Goal: Information Seeking & Learning: Learn about a topic

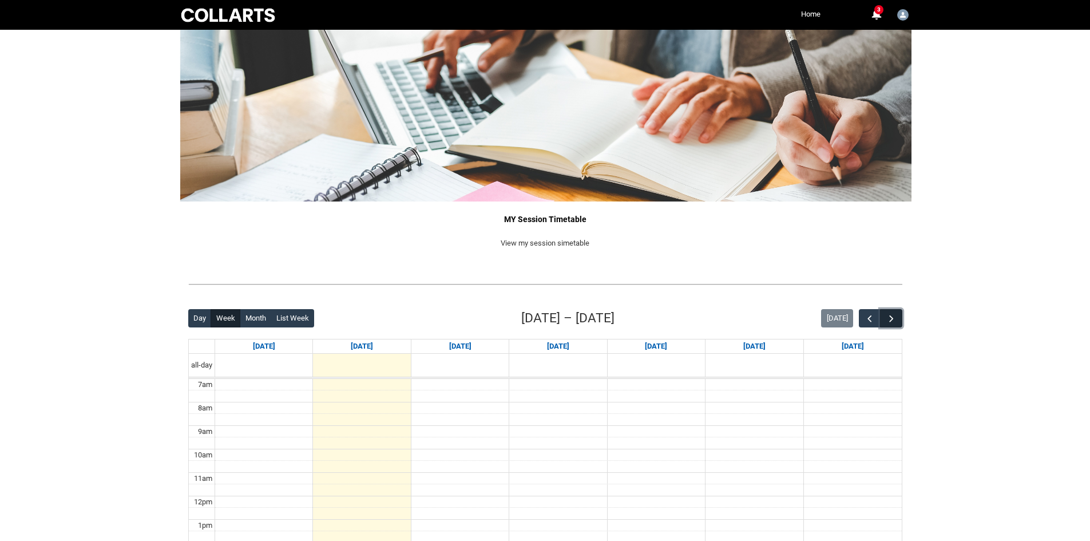
click at [894, 315] on span "button" at bounding box center [891, 318] width 11 height 11
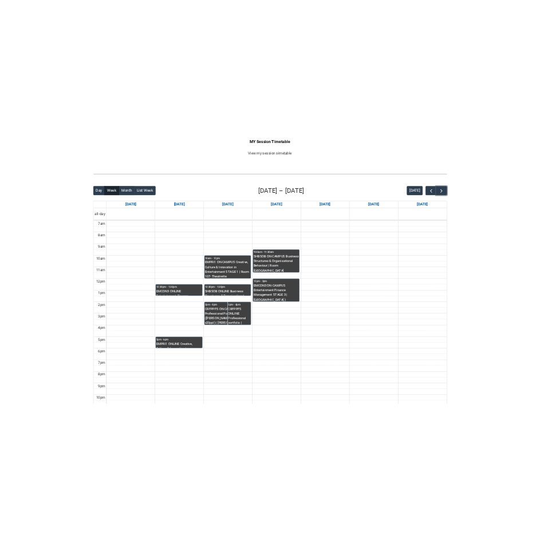
scroll to position [229, 0]
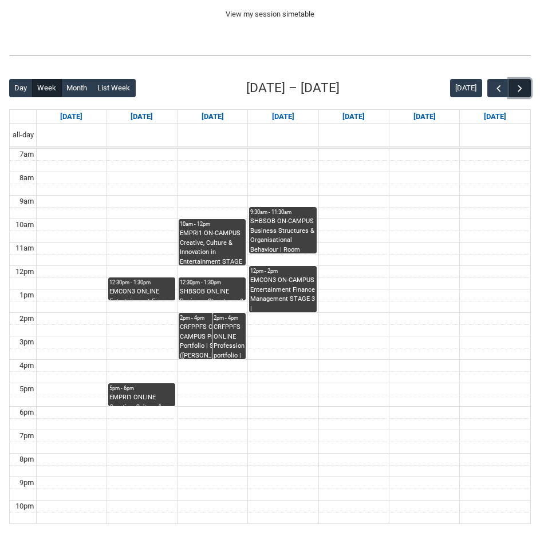
click at [526, 88] on button "button" at bounding box center [520, 88] width 22 height 19
click at [527, 88] on button "button" at bounding box center [520, 88] width 22 height 19
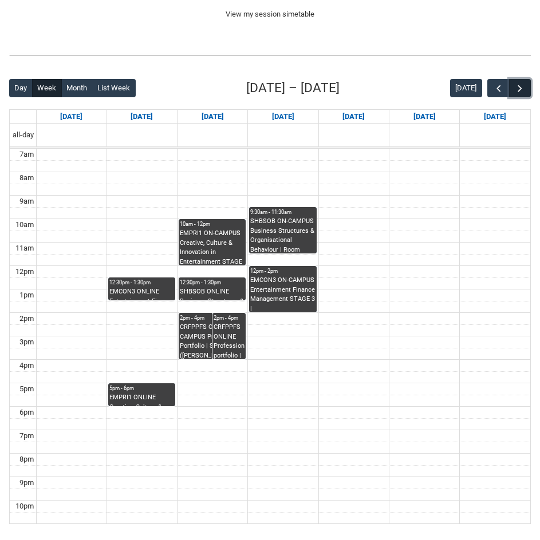
click at [528, 89] on button "button" at bounding box center [520, 88] width 22 height 19
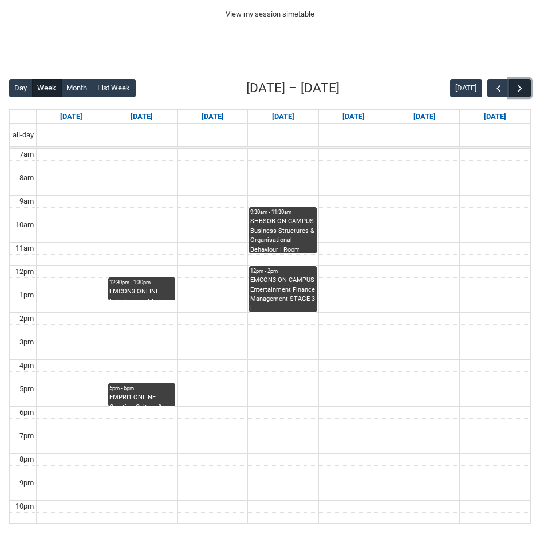
click at [528, 89] on button "button" at bounding box center [520, 88] width 22 height 19
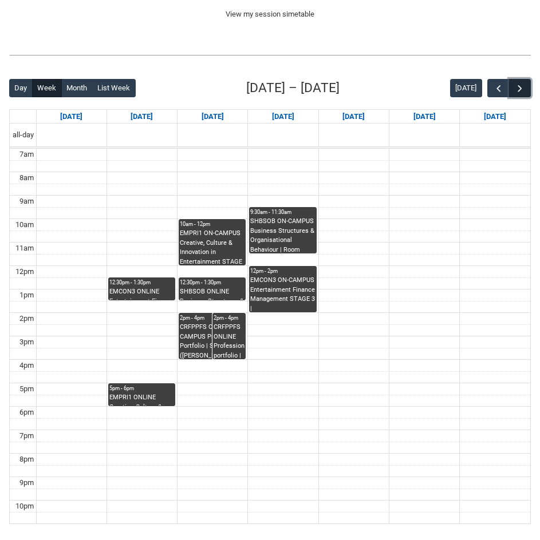
click at [528, 89] on button "button" at bounding box center [520, 88] width 22 height 19
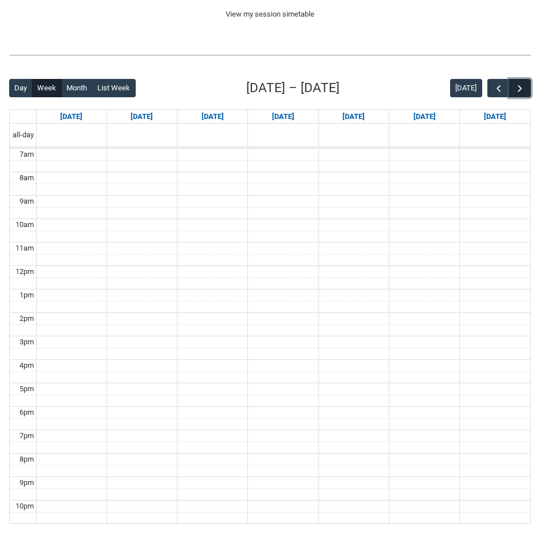
click at [528, 89] on button "button" at bounding box center [520, 88] width 22 height 19
click at [498, 94] on span "button" at bounding box center [498, 88] width 11 height 11
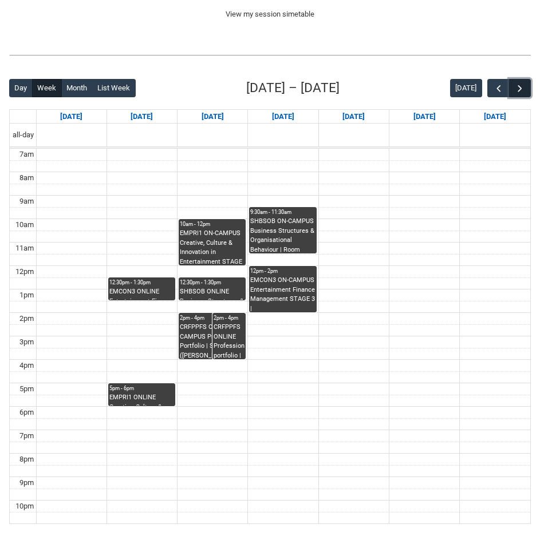
click at [525, 85] on button "button" at bounding box center [520, 88] width 22 height 19
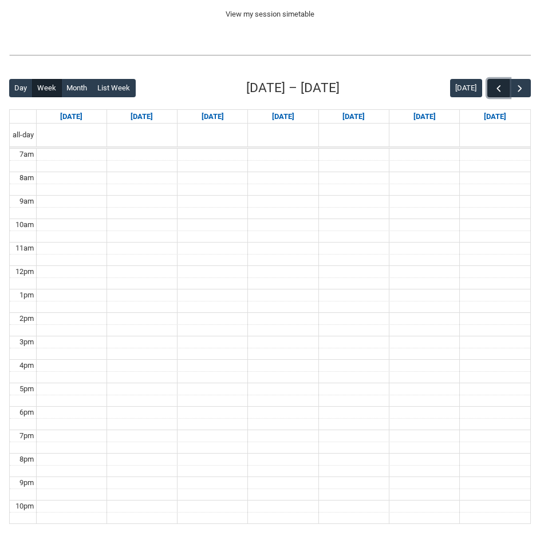
click at [502, 87] on span "button" at bounding box center [498, 88] width 11 height 11
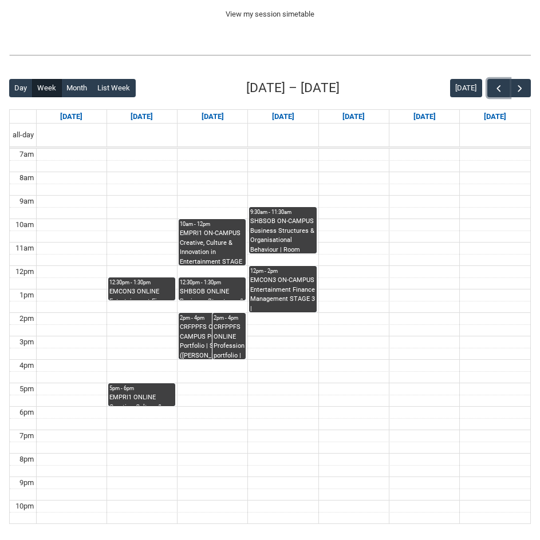
click at [133, 297] on div "EMCON3 ONLINE Entertainment Finance Management STAGE 3 | Online | [PERSON_NAME]" at bounding box center [141, 293] width 65 height 13
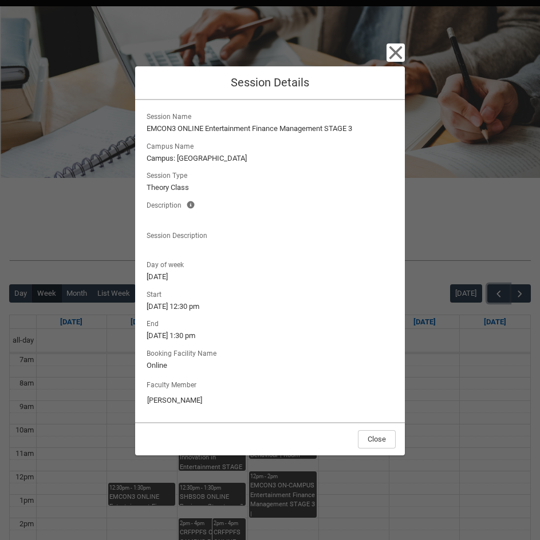
scroll to position [0, 0]
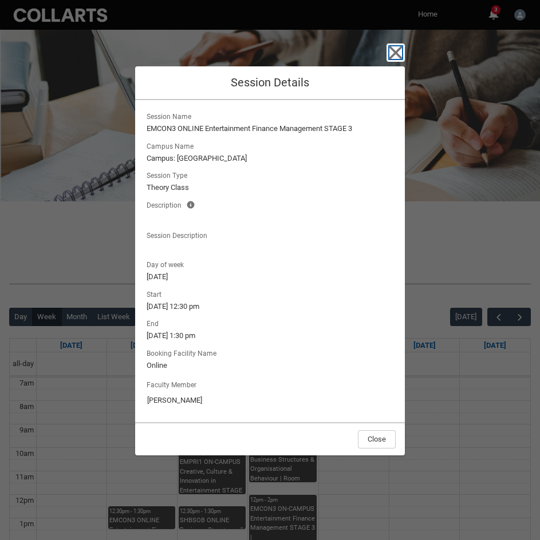
click at [401, 56] on icon "button" at bounding box center [395, 52] width 18 height 18
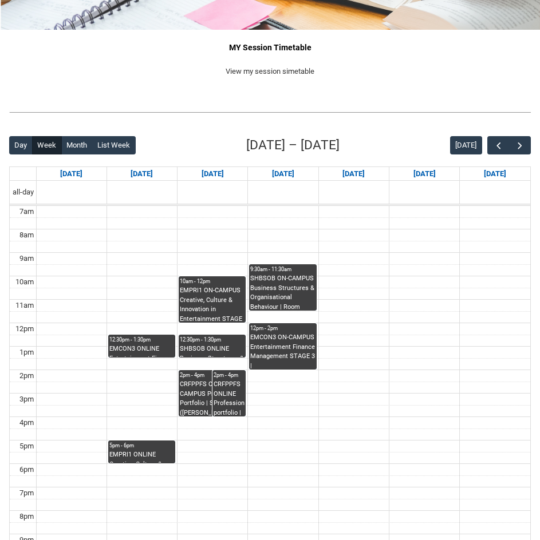
scroll to position [229, 0]
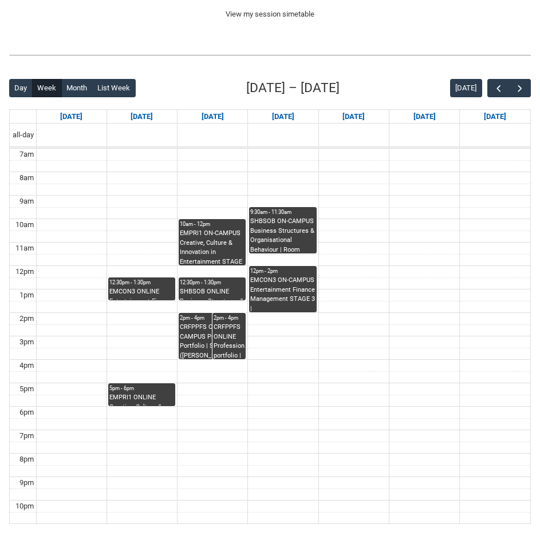
click at [161, 401] on div "EMPRI1 ONLINE Creative, Culture & Innovation in Entertainment STAGE 1 | Online …" at bounding box center [141, 399] width 65 height 13
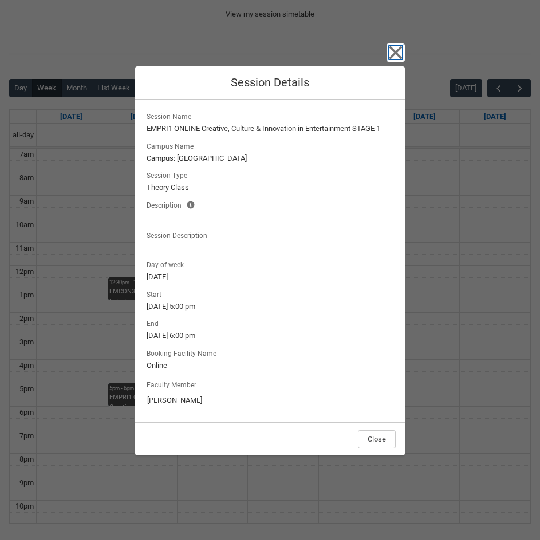
click at [401, 52] on icon "button" at bounding box center [395, 52] width 18 height 18
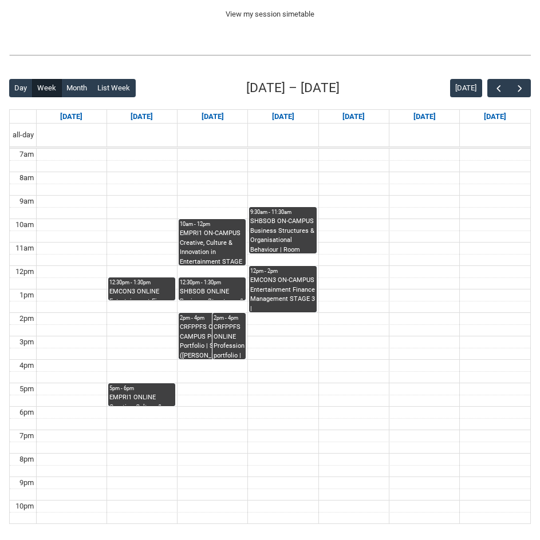
click at [164, 284] on div "12:30pm - 1:30pm" at bounding box center [141, 283] width 65 height 8
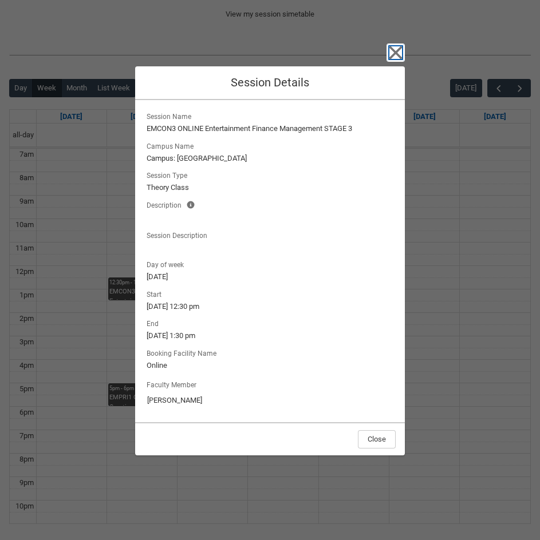
click at [398, 53] on icon "button" at bounding box center [395, 52] width 18 height 18
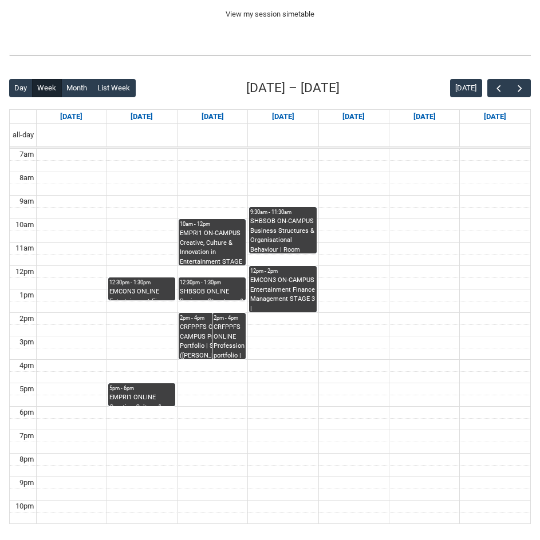
click at [223, 245] on div "EMPRI1 ON-CAMPUS Creative, Culture & Innovation in Entertainment STAGE 1 | Room…" at bounding box center [212, 247] width 65 height 36
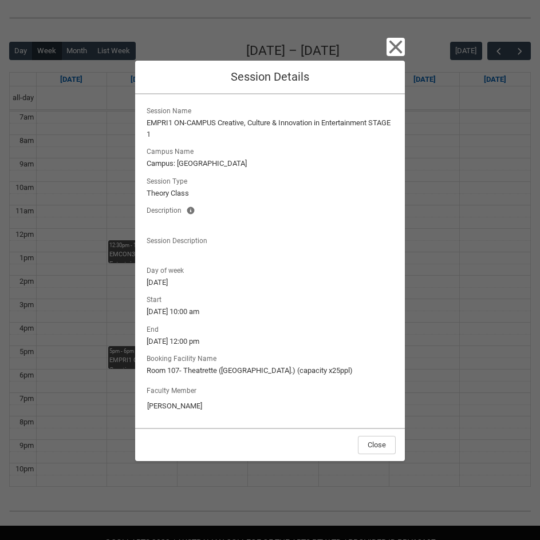
scroll to position [286, 0]
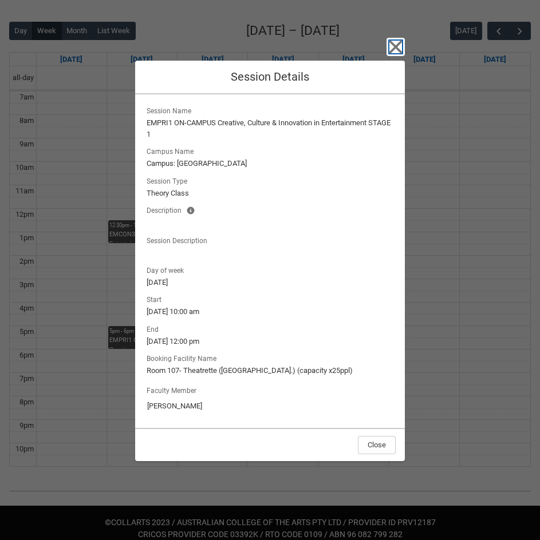
click at [401, 43] on icon "button" at bounding box center [395, 47] width 18 height 18
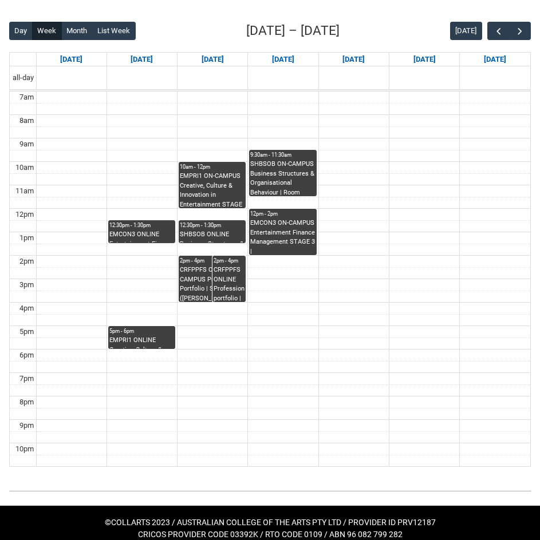
click at [213, 227] on div "12:30pm - 1:30pm" at bounding box center [212, 225] width 65 height 8
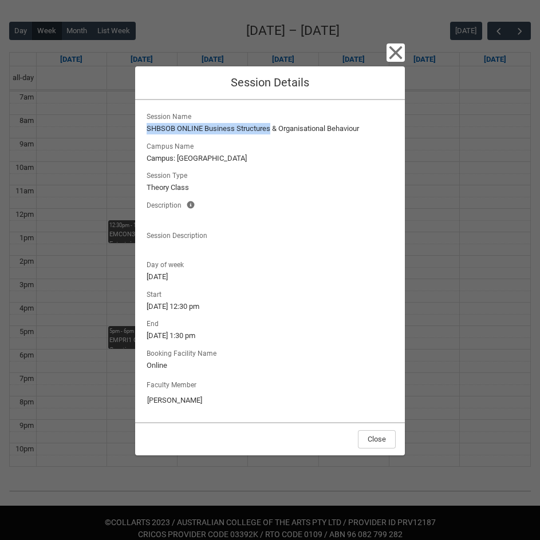
drag, startPoint x: 257, startPoint y: 129, endPoint x: 148, endPoint y: 132, distance: 109.3
click at [148, 132] on lightning-formatted-text "SHBSOB ONLINE Business Structures & Organisational Behaviour" at bounding box center [269, 128] width 247 height 11
click at [396, 50] on icon "button" at bounding box center [395, 52] width 18 height 18
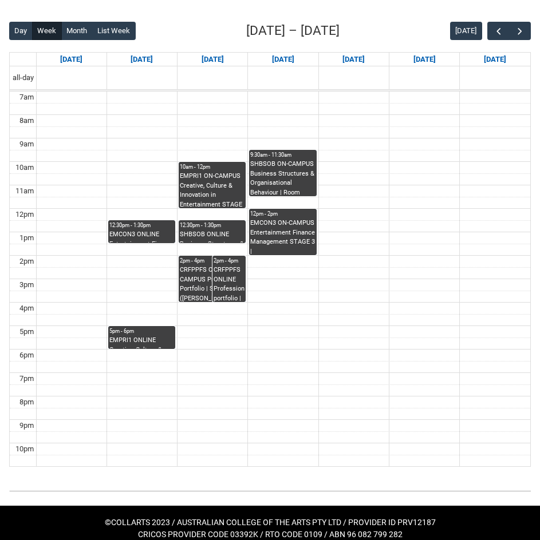
click at [195, 280] on div "CRFPPFS ON-CAMPUS Professional Portfolio | Studio 9 (George St. L1) (capacity x…" at bounding box center [212, 283] width 65 height 36
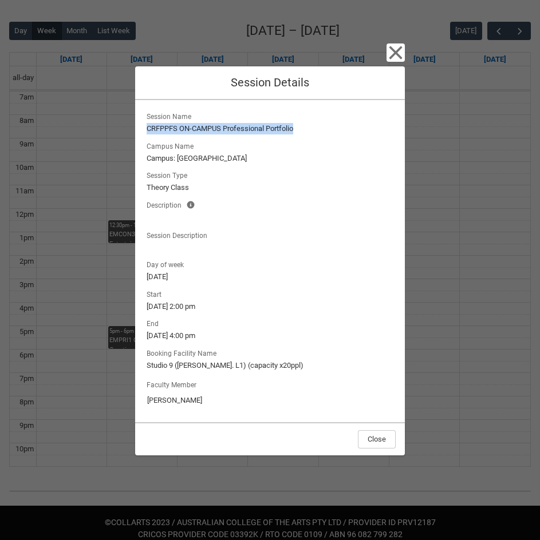
drag, startPoint x: 295, startPoint y: 125, endPoint x: 148, endPoint y: 130, distance: 147.1
click at [148, 130] on lightning-formatted-text "CRFPPFS ON-CAMPUS Professional Portfolio" at bounding box center [269, 128] width 247 height 11
copy lightning-formatted-text "CRFPPFS ON-CAMPUS Professional Portfolio"
click at [381, 276] on lightning-formatted-text "Tuesday" at bounding box center [269, 276] width 247 height 11
drag, startPoint x: 294, startPoint y: 126, endPoint x: 144, endPoint y: 126, distance: 150.5
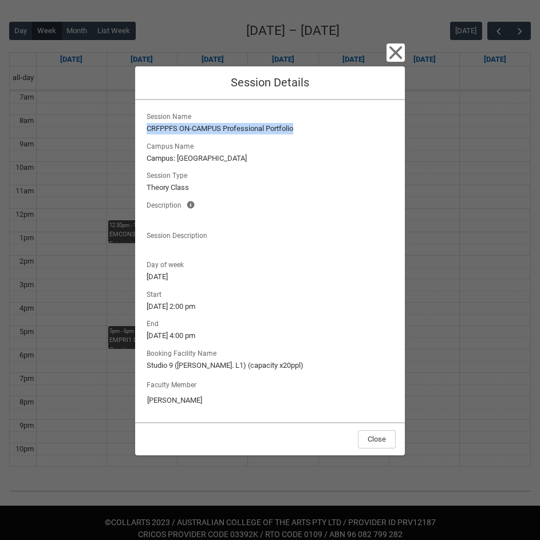
click at [144, 126] on lightning-output-field "Session Name CRFPPFS ON-CAMPUS Professional Portfolio" at bounding box center [270, 121] width 252 height 25
copy lightning-formatted-text "CRFPPFS ON-CAMPUS Professional Portfolio"
drag, startPoint x: 397, startPoint y: 54, endPoint x: 401, endPoint y: 59, distance: 6.5
click at [397, 54] on icon "button" at bounding box center [395, 52] width 13 height 13
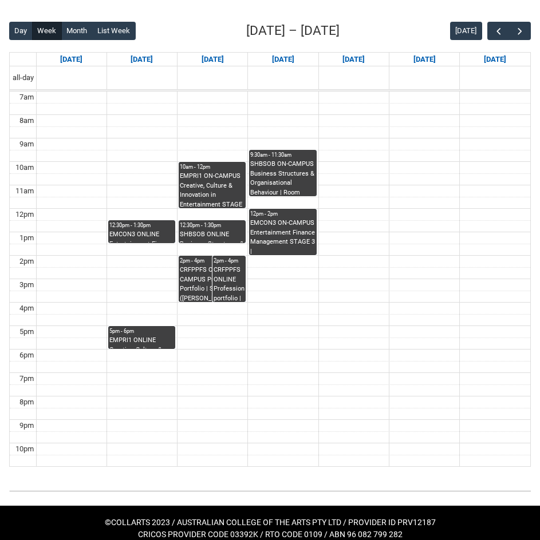
click at [272, 156] on div "9:30am - 11:30am" at bounding box center [282, 155] width 65 height 8
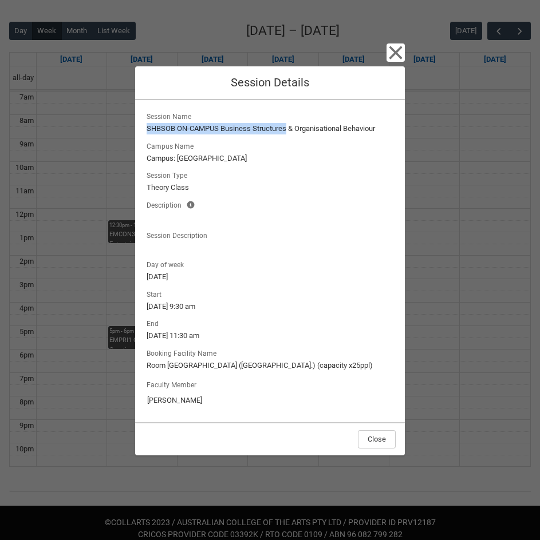
drag, startPoint x: 286, startPoint y: 124, endPoint x: 142, endPoint y: 132, distance: 143.8
click at [142, 132] on div "Session Name SHBSOB ON-CAMPUS Business Structures & Organisational Behaviour Ca…" at bounding box center [270, 261] width 270 height 322
copy lightning-formatted-text "SHBSOB ON-CAMPUS Business Structures"
drag, startPoint x: 194, startPoint y: 364, endPoint x: 146, endPoint y: 368, distance: 47.7
click at [146, 368] on lightning-formatted-text "Room 206 Lab (Wellington St.) (capacity x25ppl)" at bounding box center [269, 365] width 247 height 11
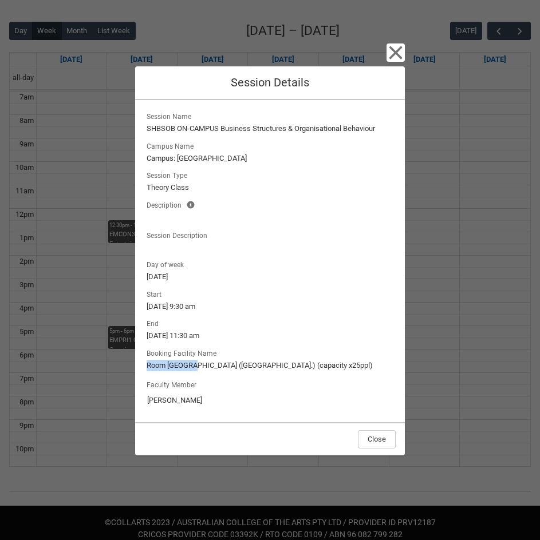
copy lightning-formatted-text "Room 206 Lab"
click at [390, 51] on icon "button" at bounding box center [395, 52] width 18 height 18
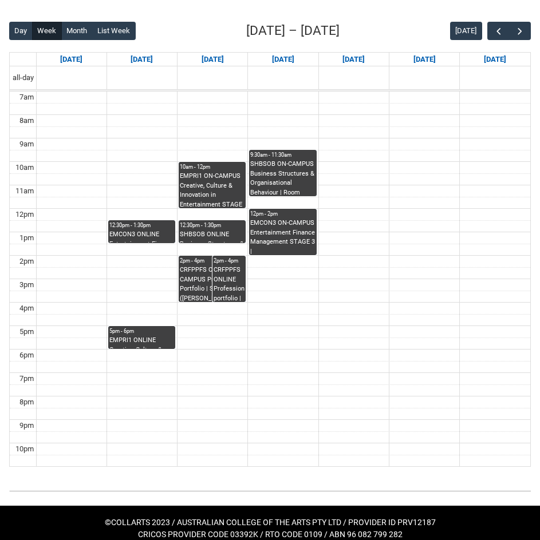
click at [308, 237] on div "EMCON3 ON-CAMPUS Entertainment Finance Management STAGE 3 | Room 104 (Wellingto…" at bounding box center [282, 237] width 65 height 36
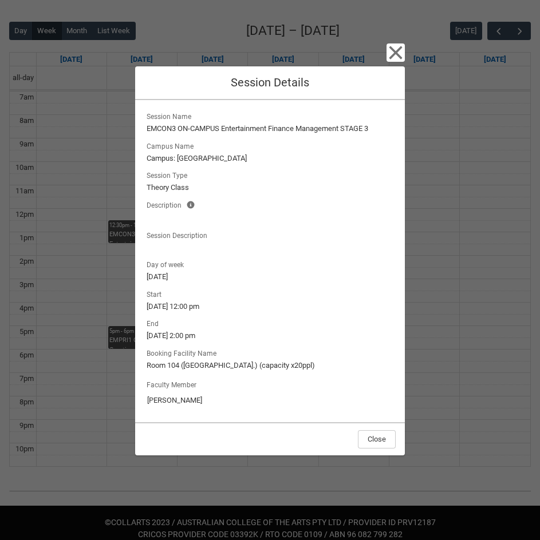
click at [294, 127] on lightning-formatted-text "EMCON3 ON-CAMPUS Entertainment Finance Management STAGE 3" at bounding box center [269, 128] width 247 height 11
drag, startPoint x: 298, startPoint y: 127, endPoint x: 141, endPoint y: 130, distance: 157.4
click at [141, 130] on div "Session Name EMCON3 ON-CAMPUS Entertainment Finance Management STAGE 3 Campus N…" at bounding box center [270, 261] width 270 height 322
copy lightning-formatted-text "EMCON3 ON-CAMPUS Entertainment Finance"
drag, startPoint x: 181, startPoint y: 363, endPoint x: 128, endPoint y: 367, distance: 52.8
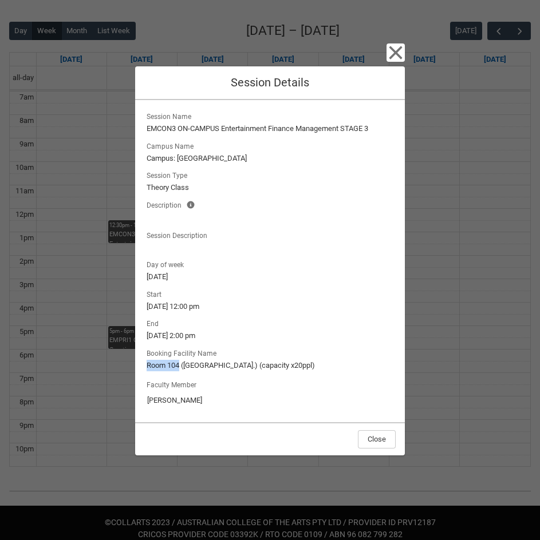
click at [128, 367] on div "Close Session Details Session Name EMCON3 ON-CAMPUS Entertainment Finance Manag…" at bounding box center [270, 270] width 540 height 540
copy lightning-formatted-text "Room 104"
click at [393, 51] on icon "button" at bounding box center [395, 52] width 18 height 18
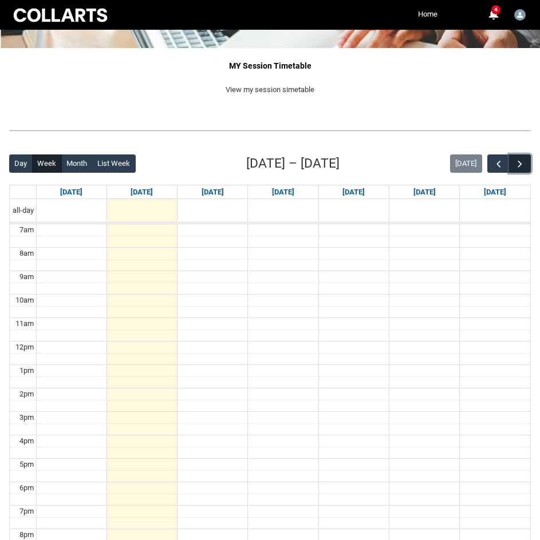
click at [518, 161] on span "button" at bounding box center [519, 163] width 11 height 11
